Goal: Book appointment/travel/reservation

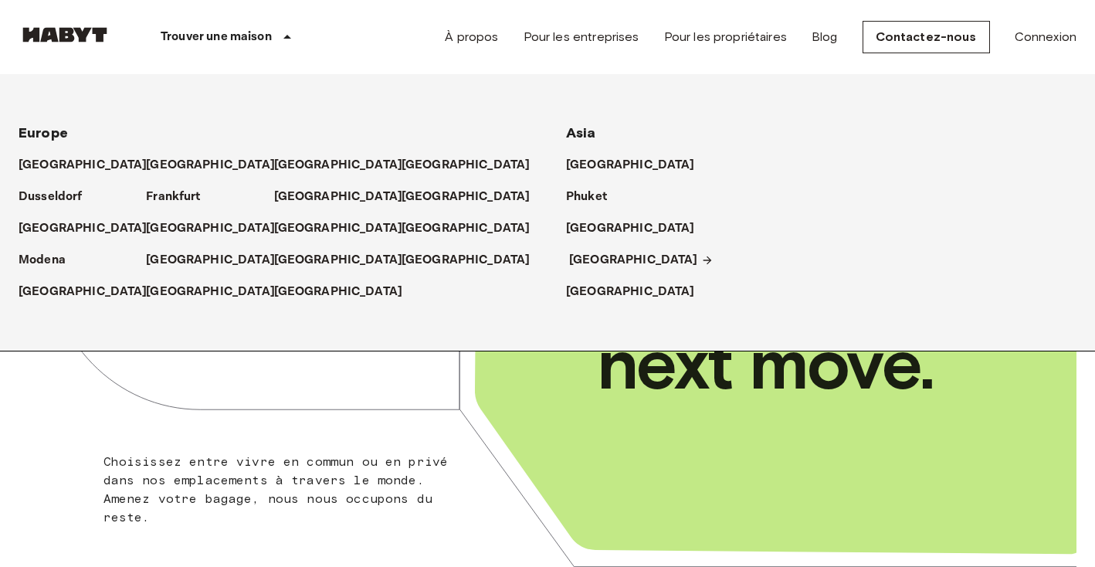
click at [587, 256] on p "[GEOGRAPHIC_DATA]" at bounding box center [633, 260] width 129 height 19
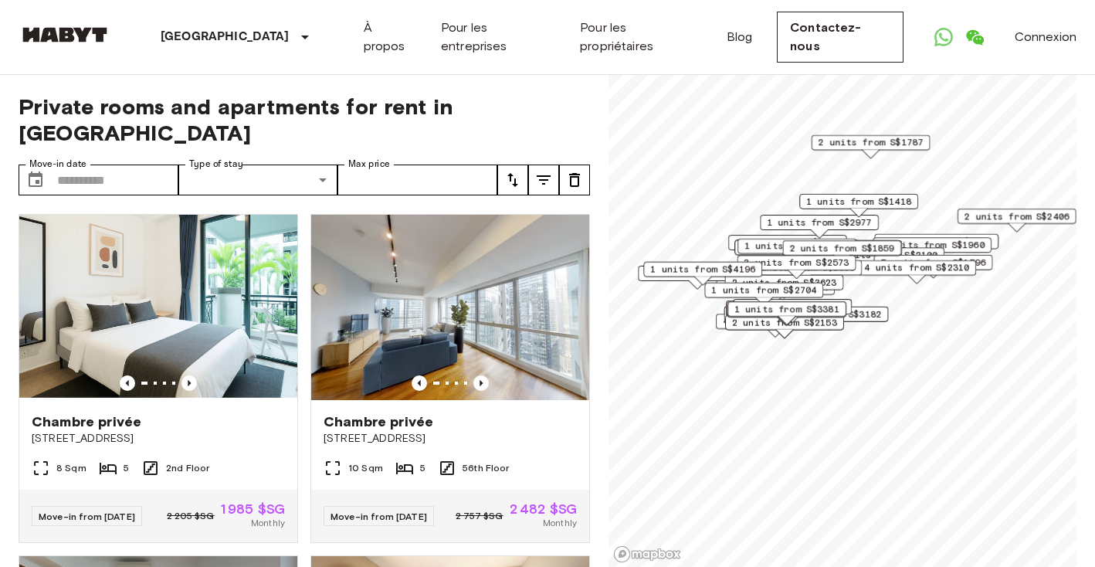
drag, startPoint x: 844, startPoint y: 434, endPoint x: 762, endPoint y: 294, distance: 162.7
click at [762, 297] on div "Map marker" at bounding box center [764, 301] width 17 height 8
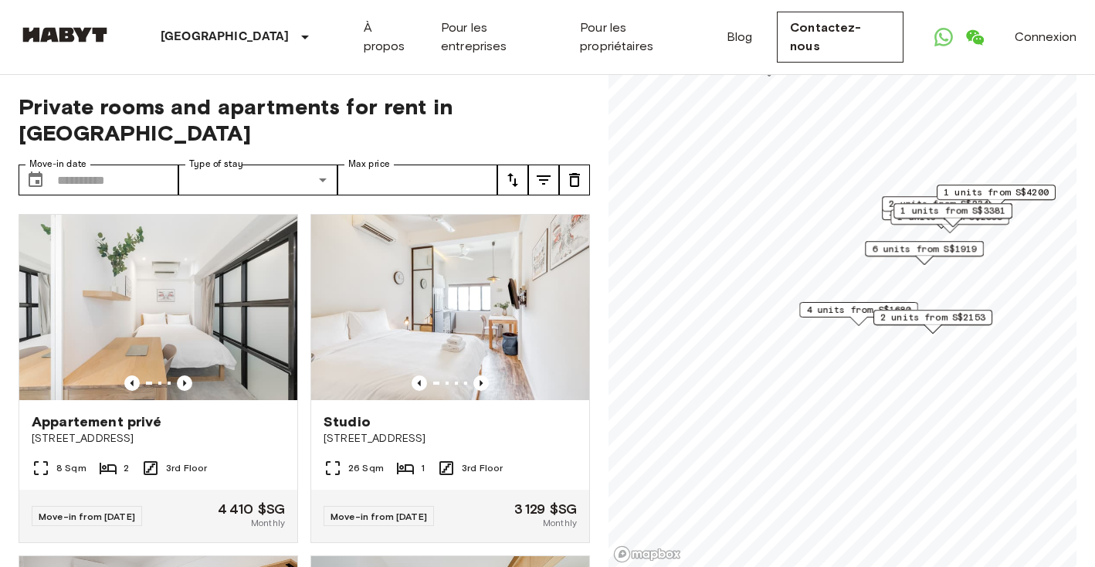
click at [910, 311] on span "2 units from S$2153" at bounding box center [933, 318] width 105 height 14
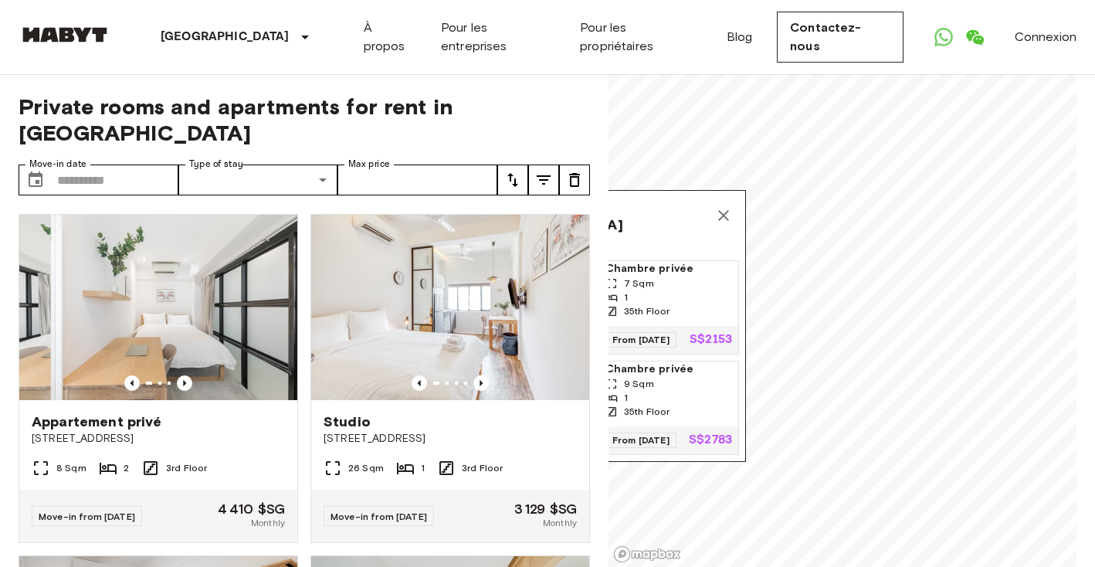
click at [722, 210] on icon "Map marker" at bounding box center [723, 215] width 11 height 11
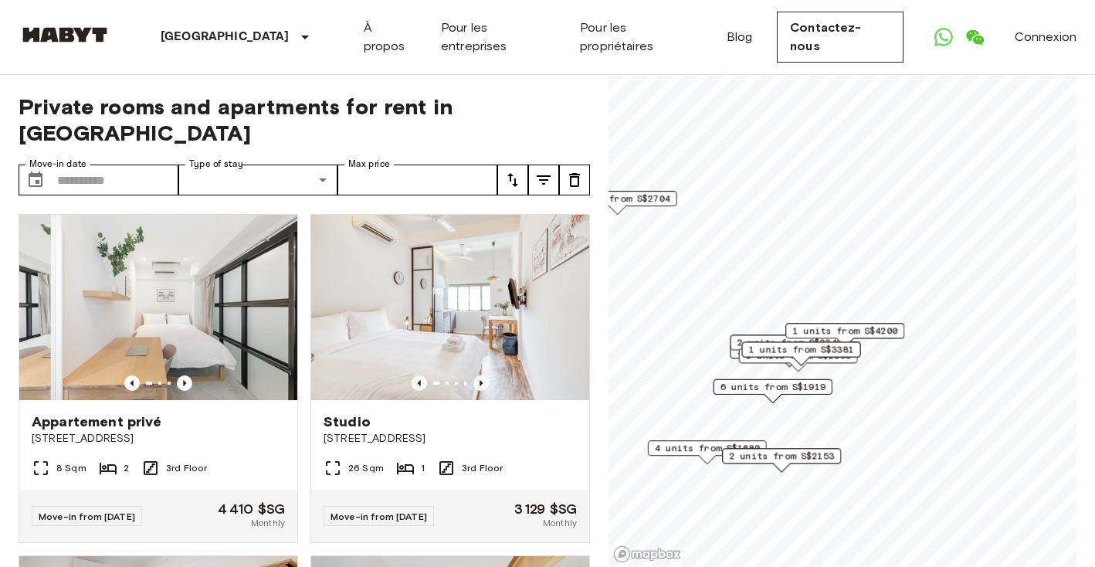
drag, startPoint x: 676, startPoint y: 333, endPoint x: 905, endPoint y: 331, distance: 228.7
click at [898, 331] on span "1 units from S$4200" at bounding box center [845, 331] width 105 height 14
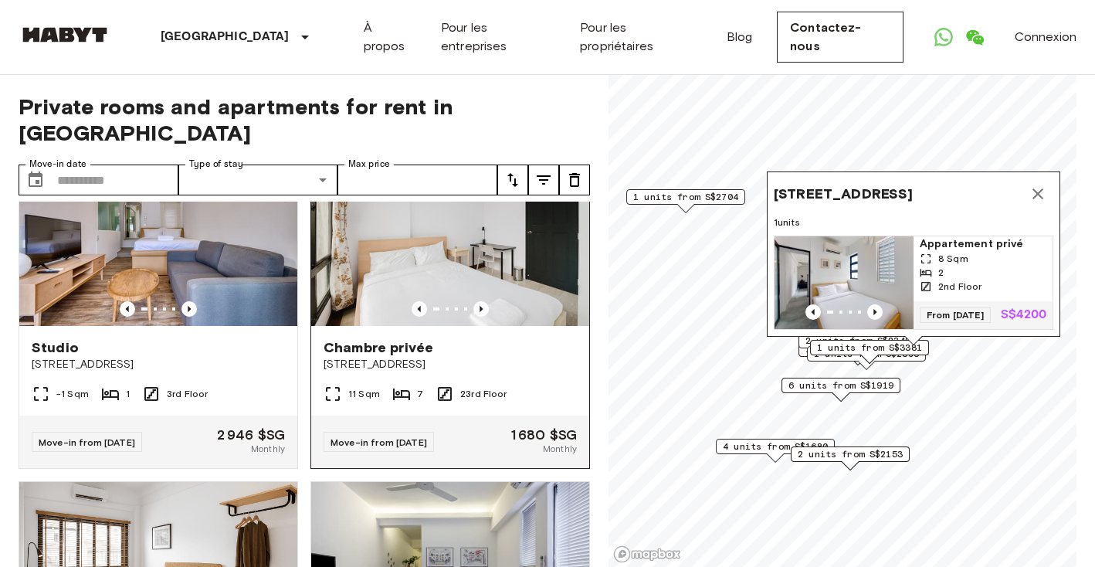
scroll to position [2063, 0]
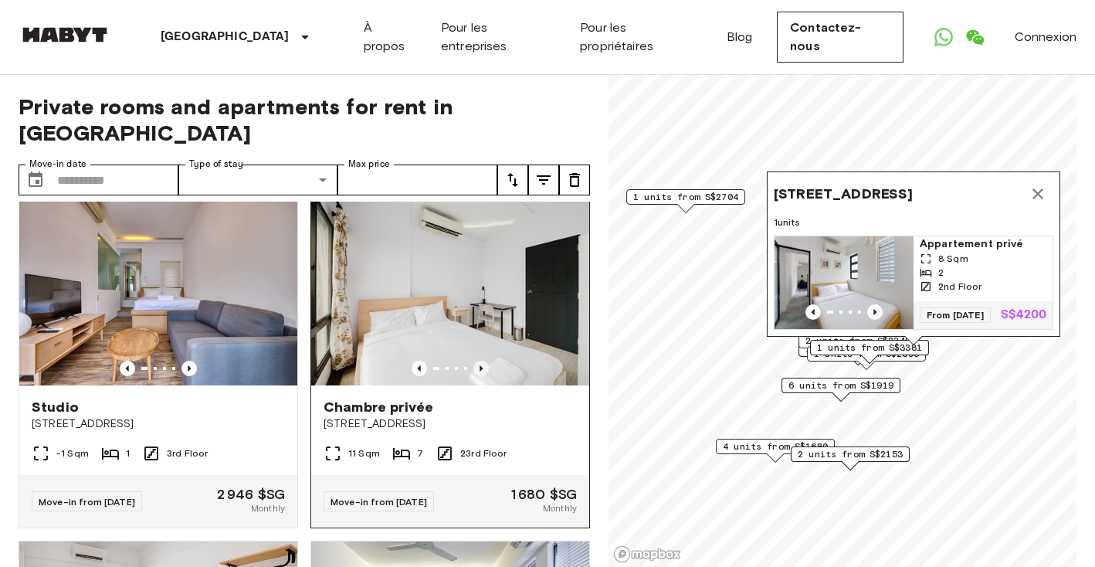
click at [481, 361] on icon "Previous image" at bounding box center [481, 368] width 15 height 15
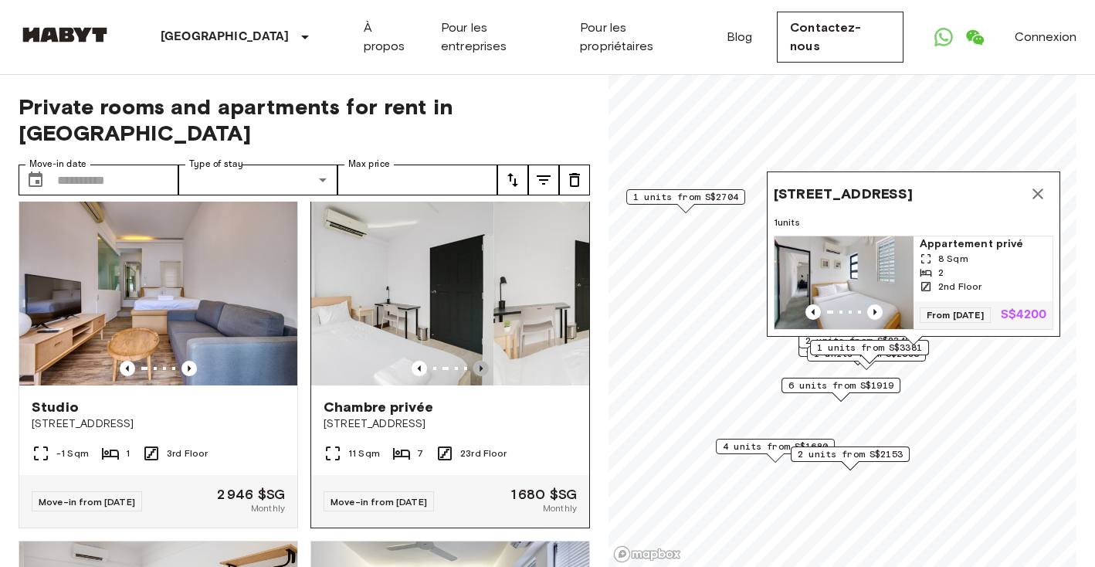
click at [481, 361] on icon "Previous image" at bounding box center [481, 368] width 15 height 15
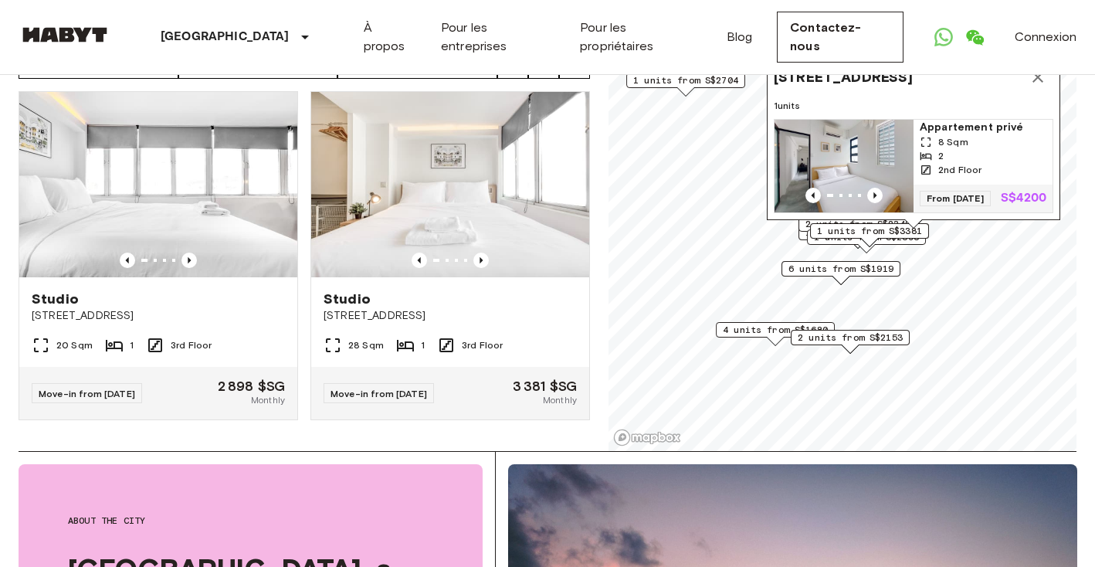
scroll to position [118, 0]
